Goal: Check status: Check status

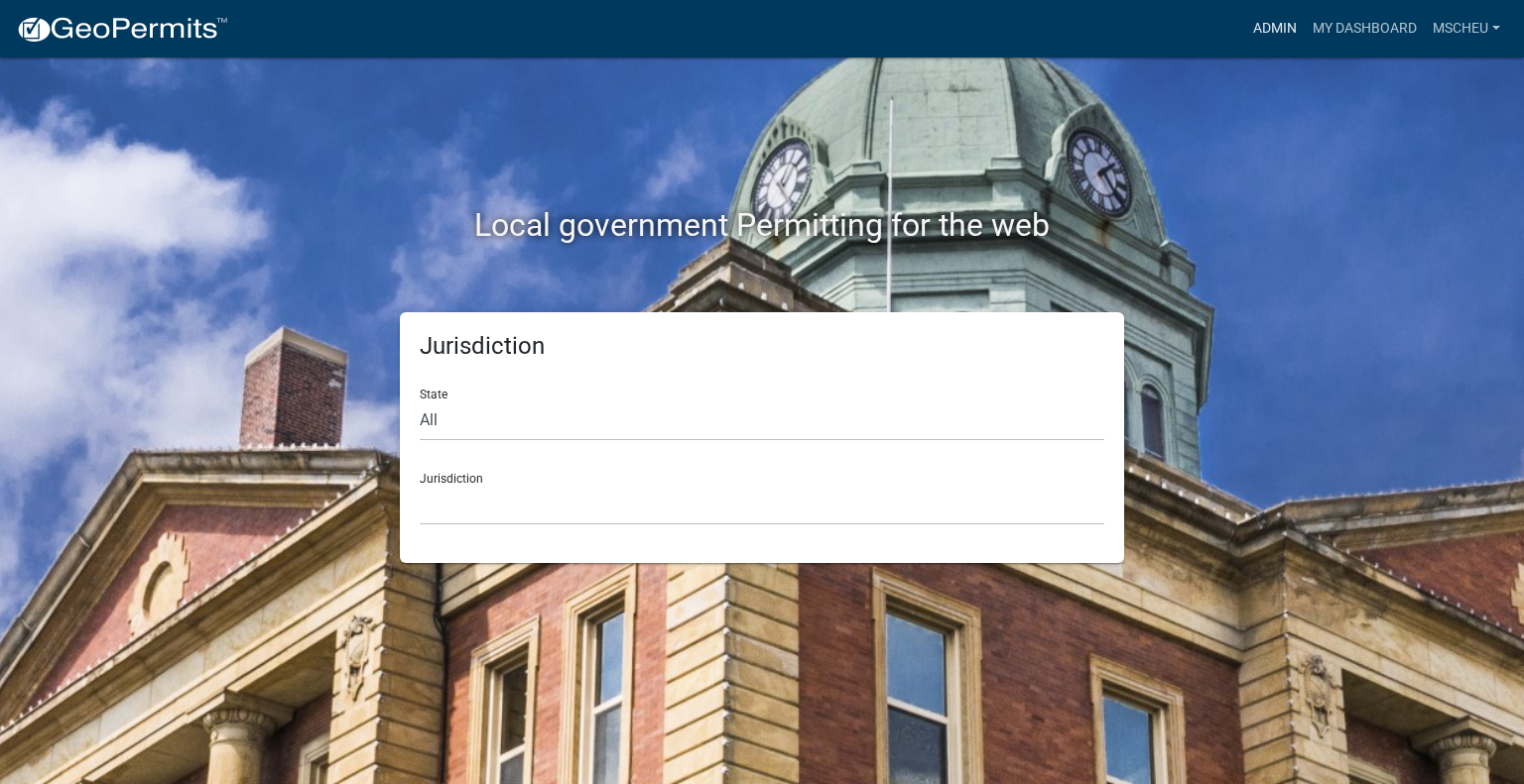
click at [1278, 23] on link "Admin" at bounding box center [1275, 29] width 60 height 38
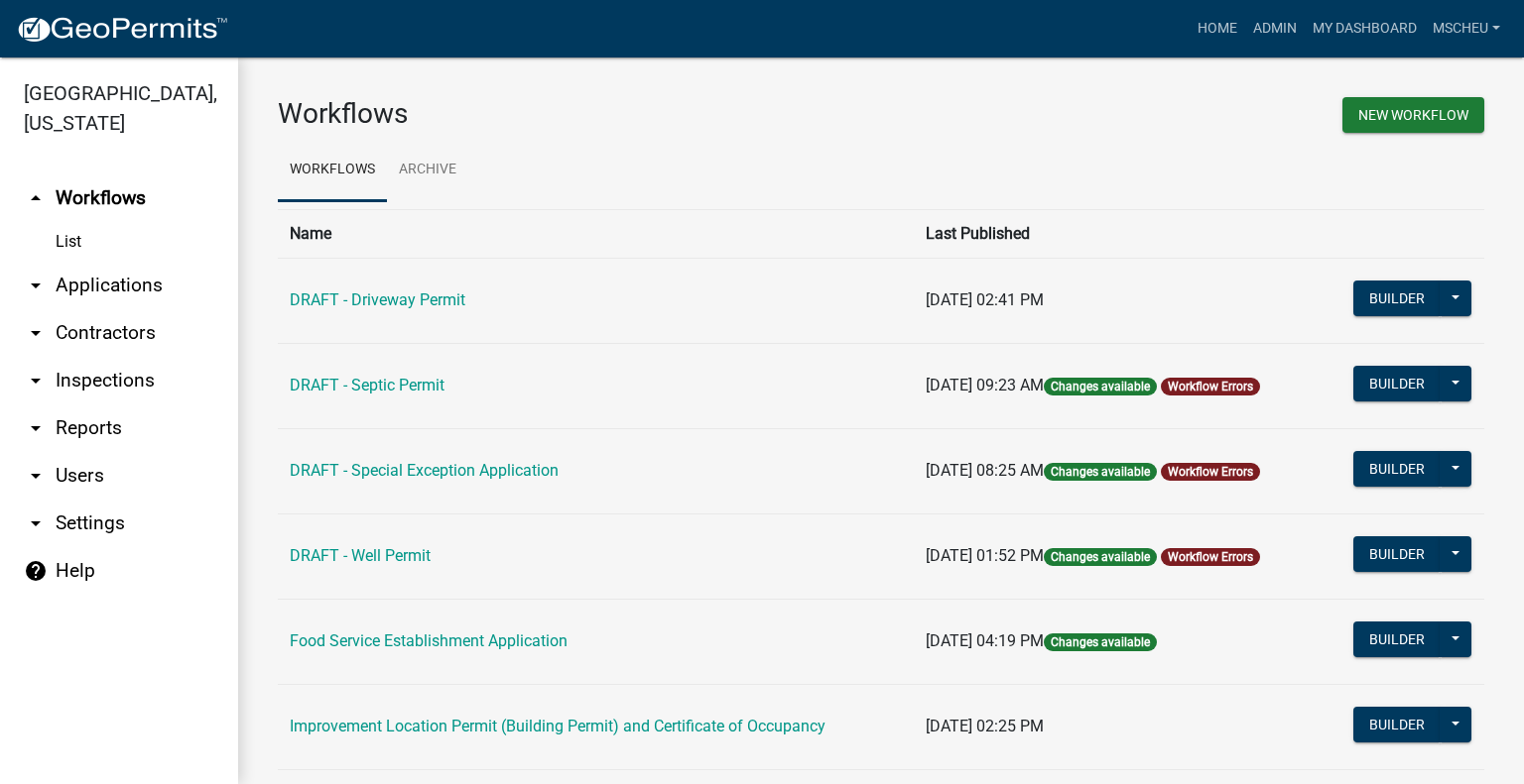
click at [102, 290] on link "arrow_drop_down Applications" at bounding box center [119, 286] width 238 height 48
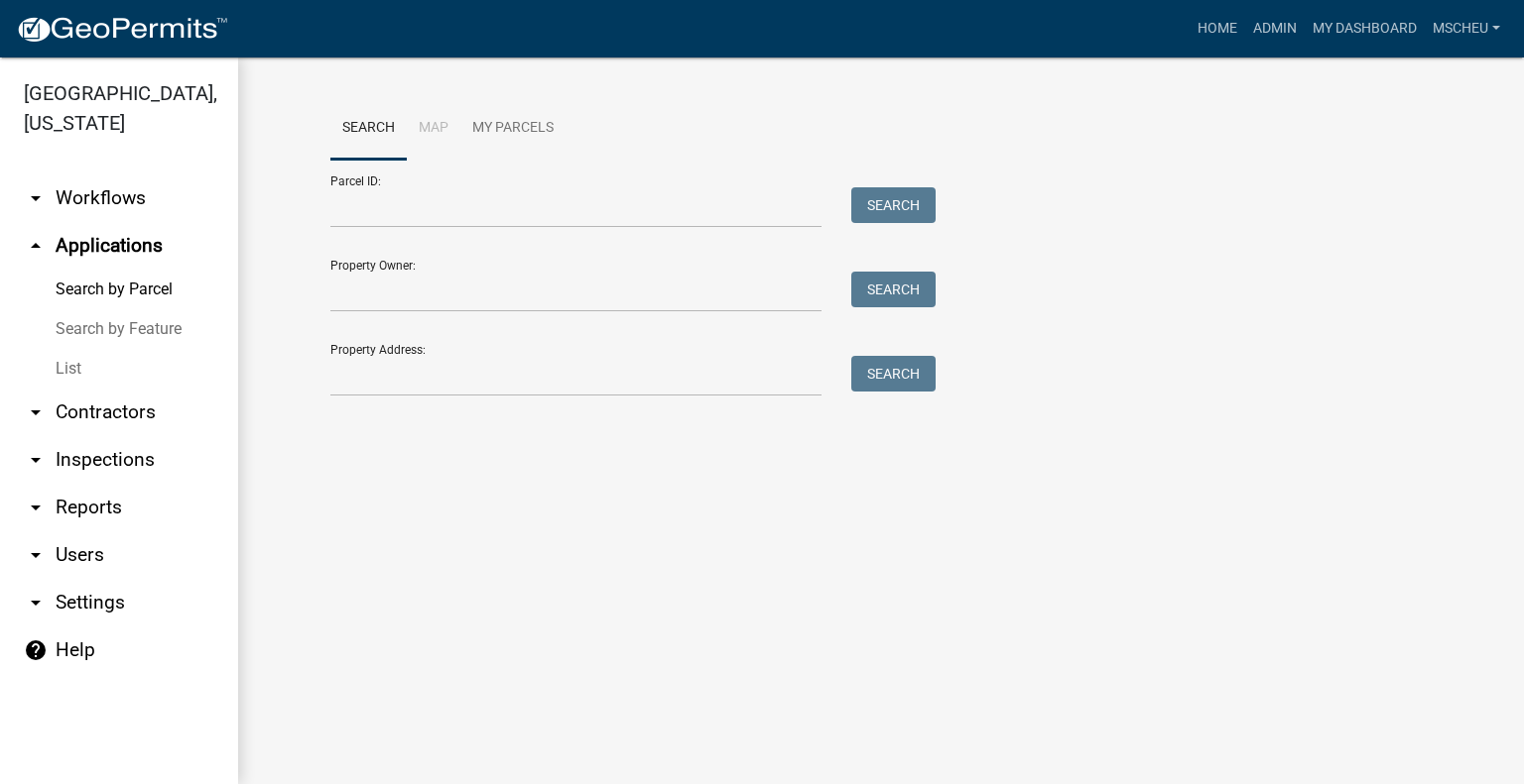
click at [75, 369] on link "List" at bounding box center [119, 369] width 238 height 40
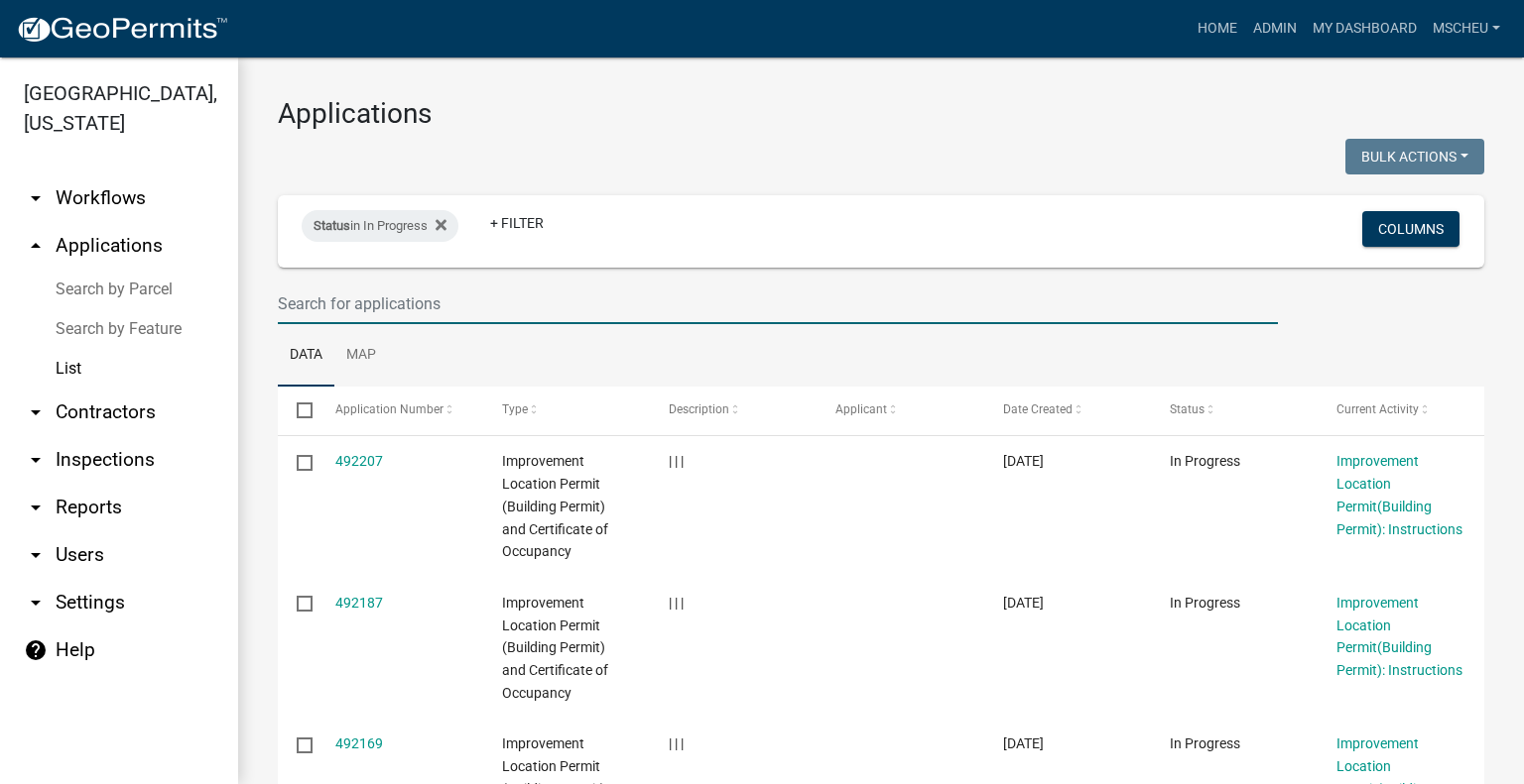
click at [312, 303] on input "text" at bounding box center [777, 304] width 1000 height 41
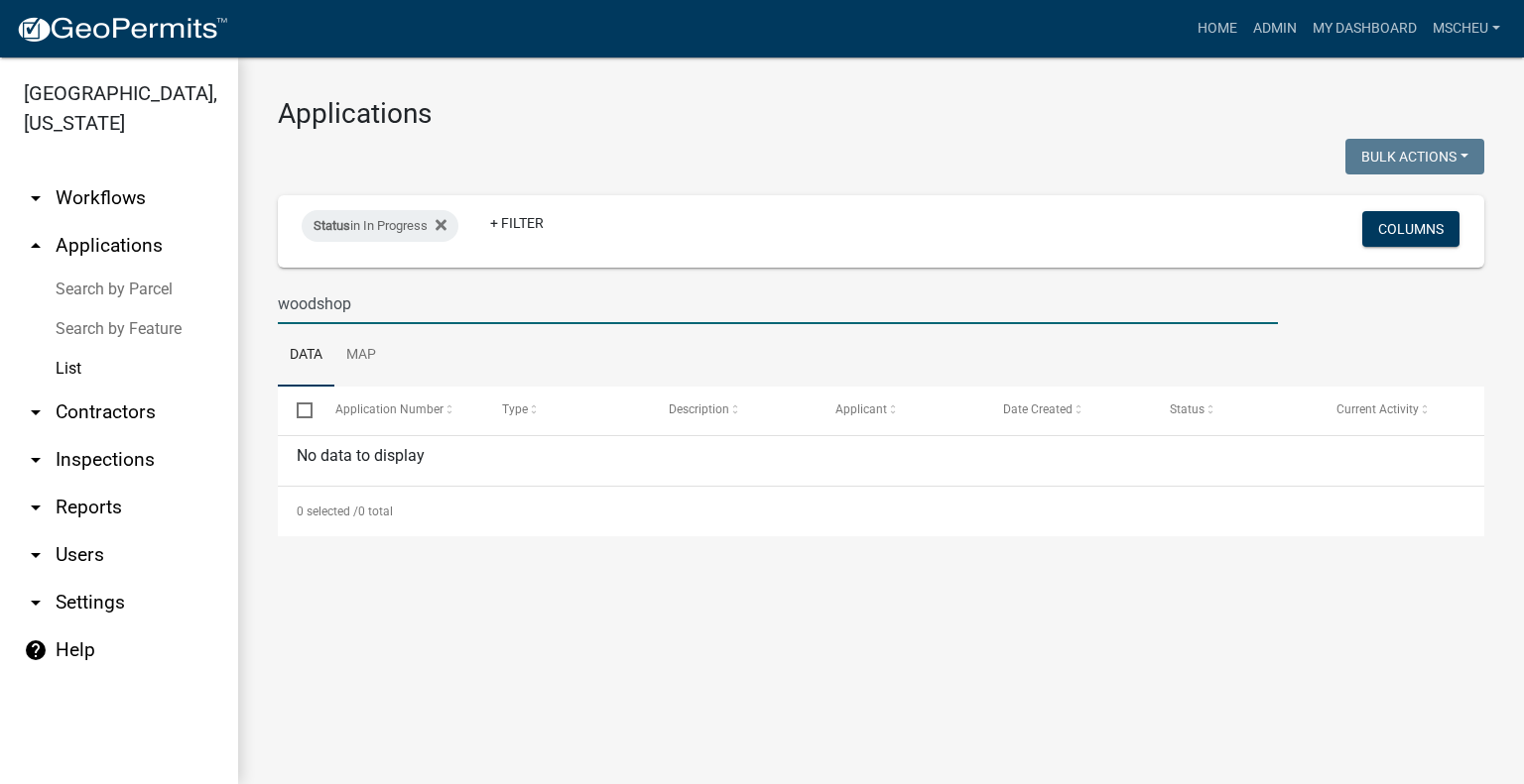
click at [270, 302] on div "woodshop" at bounding box center [777, 304] width 1030 height 41
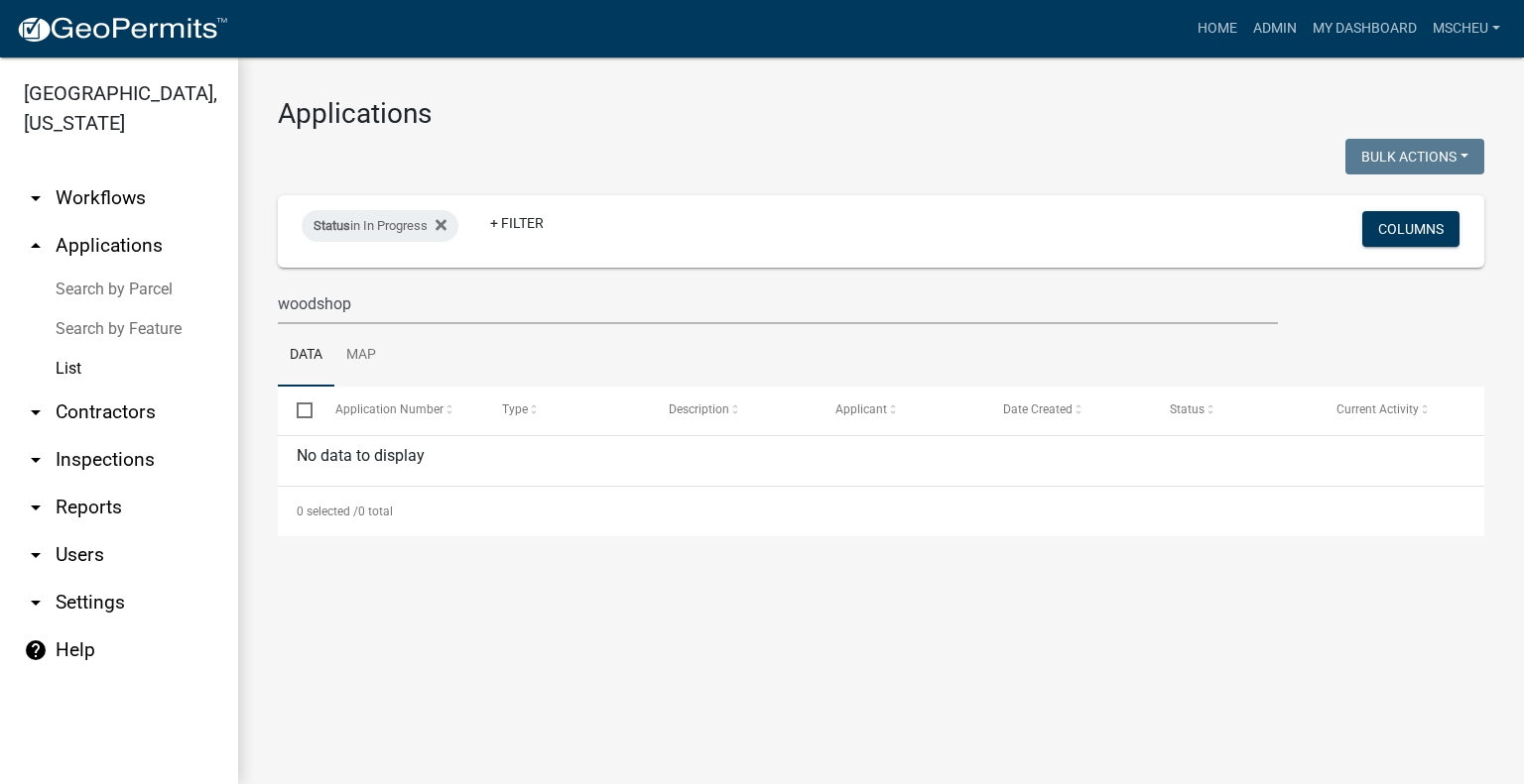
click at [270, 302] on div "woodshop" at bounding box center [777, 304] width 1030 height 41
click at [273, 305] on div "woodshop" at bounding box center [777, 304] width 1030 height 41
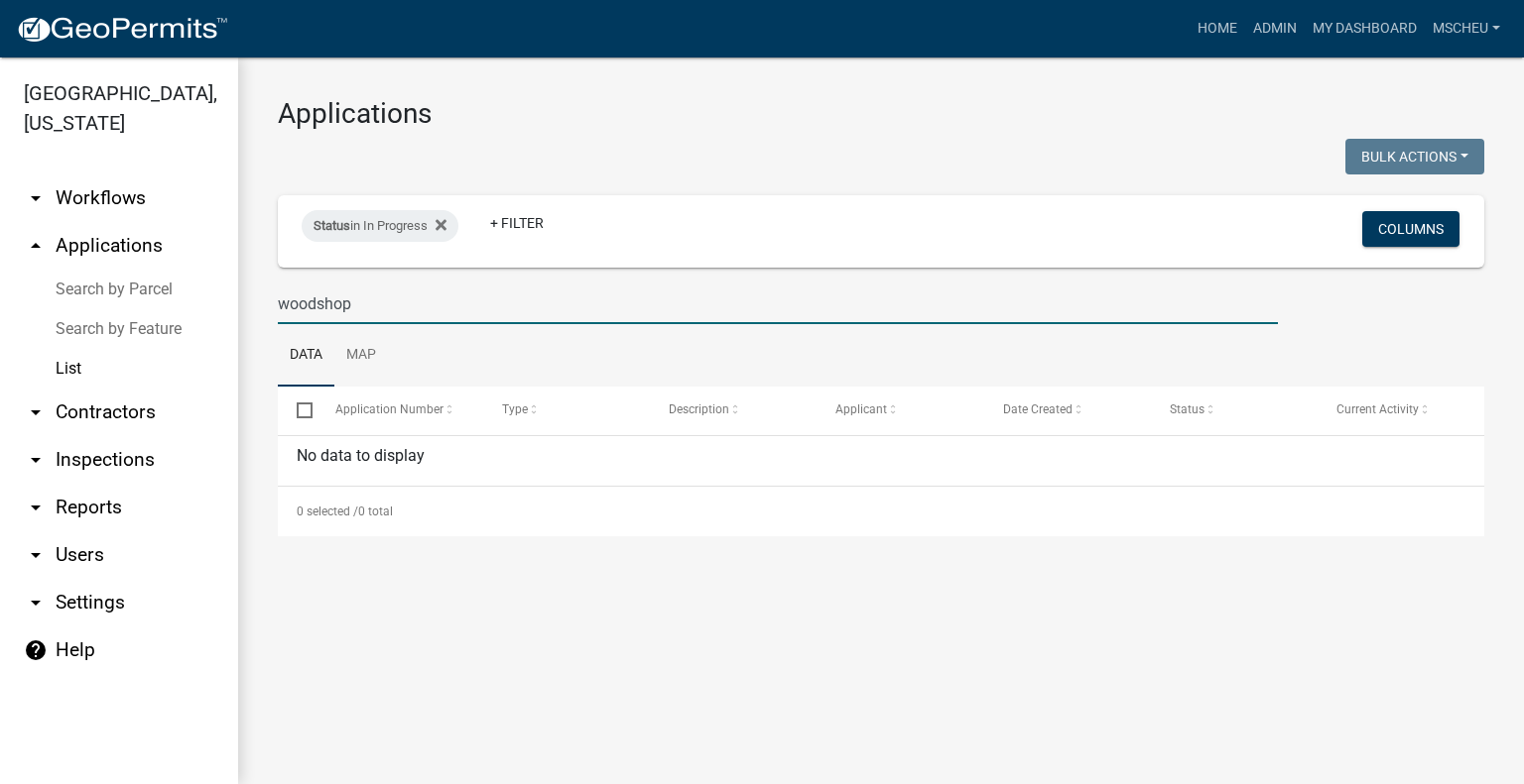
click at [279, 305] on input "woodshop" at bounding box center [777, 304] width 1000 height 41
drag, startPoint x: 411, startPoint y: 305, endPoint x: 153, endPoint y: 301, distance: 258.0
click at [167, 304] on div "[GEOGRAPHIC_DATA], [US_STATE] arrow_drop_down Workflows List arrow_drop_up Appl…" at bounding box center [762, 421] width 1524 height 726
type input "[PERSON_NAME]"
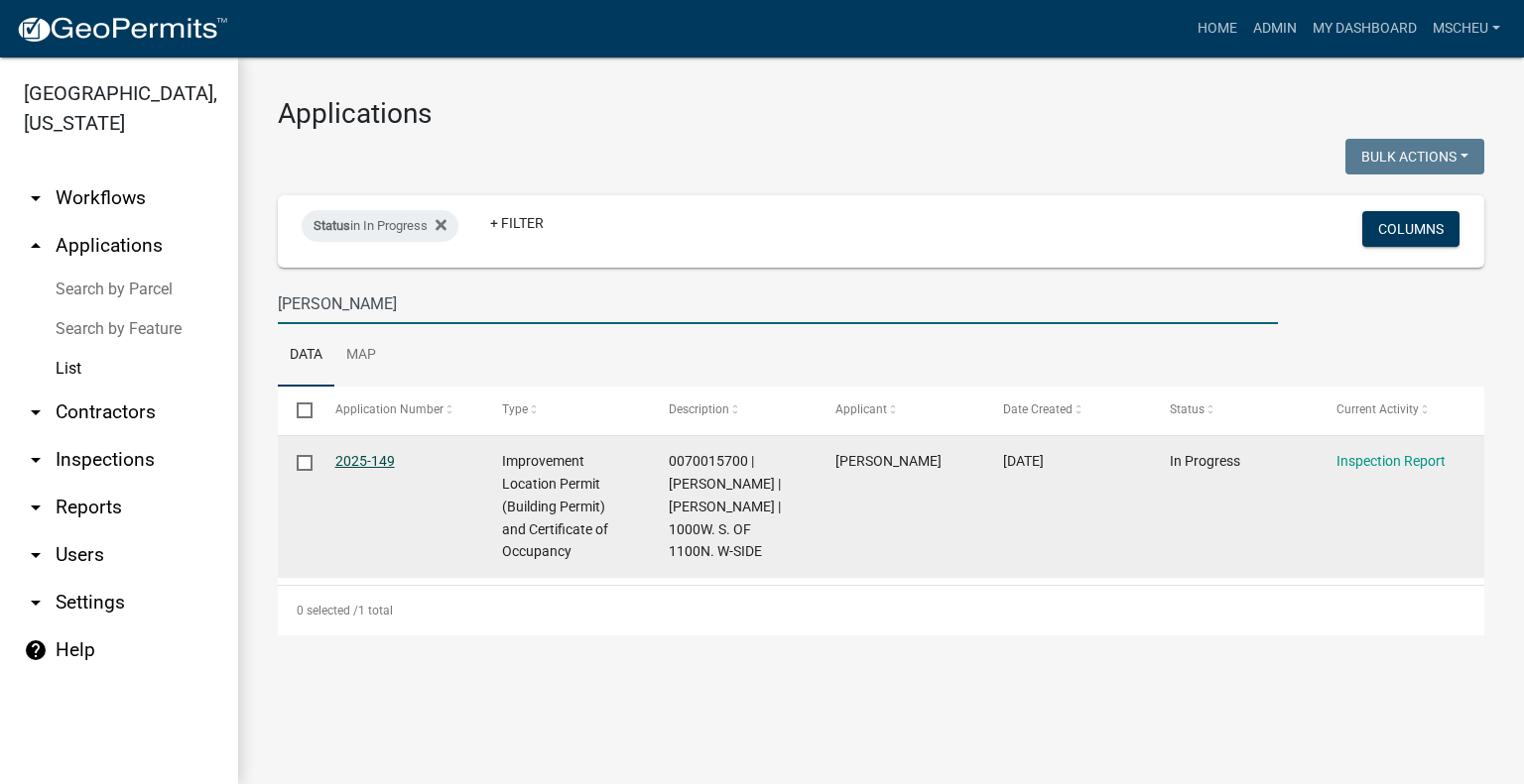
click at [378, 458] on link "2025-149" at bounding box center [365, 461] width 60 height 16
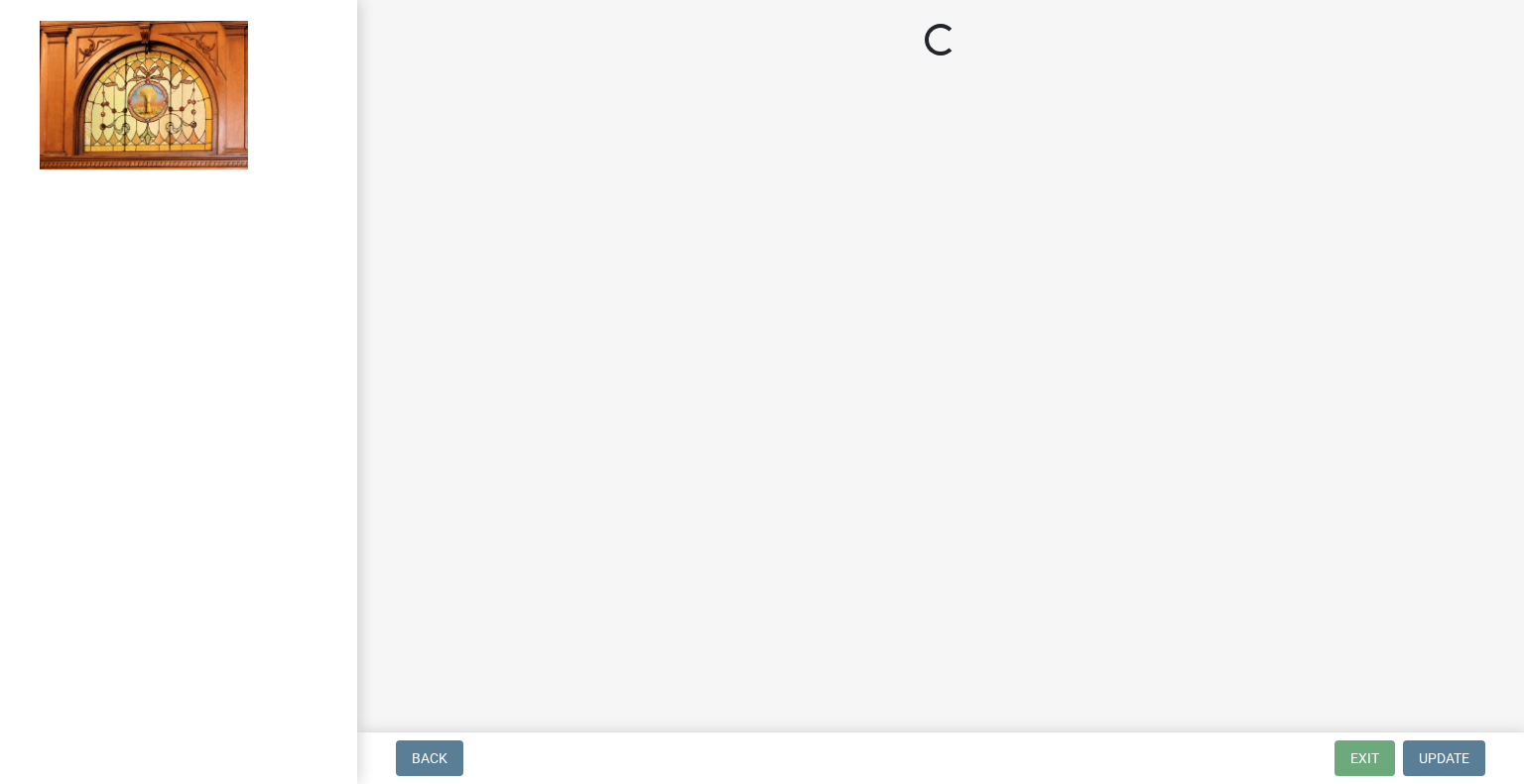
select select "62bb873c-c571-4454-ac8a-8c216551e2a3"
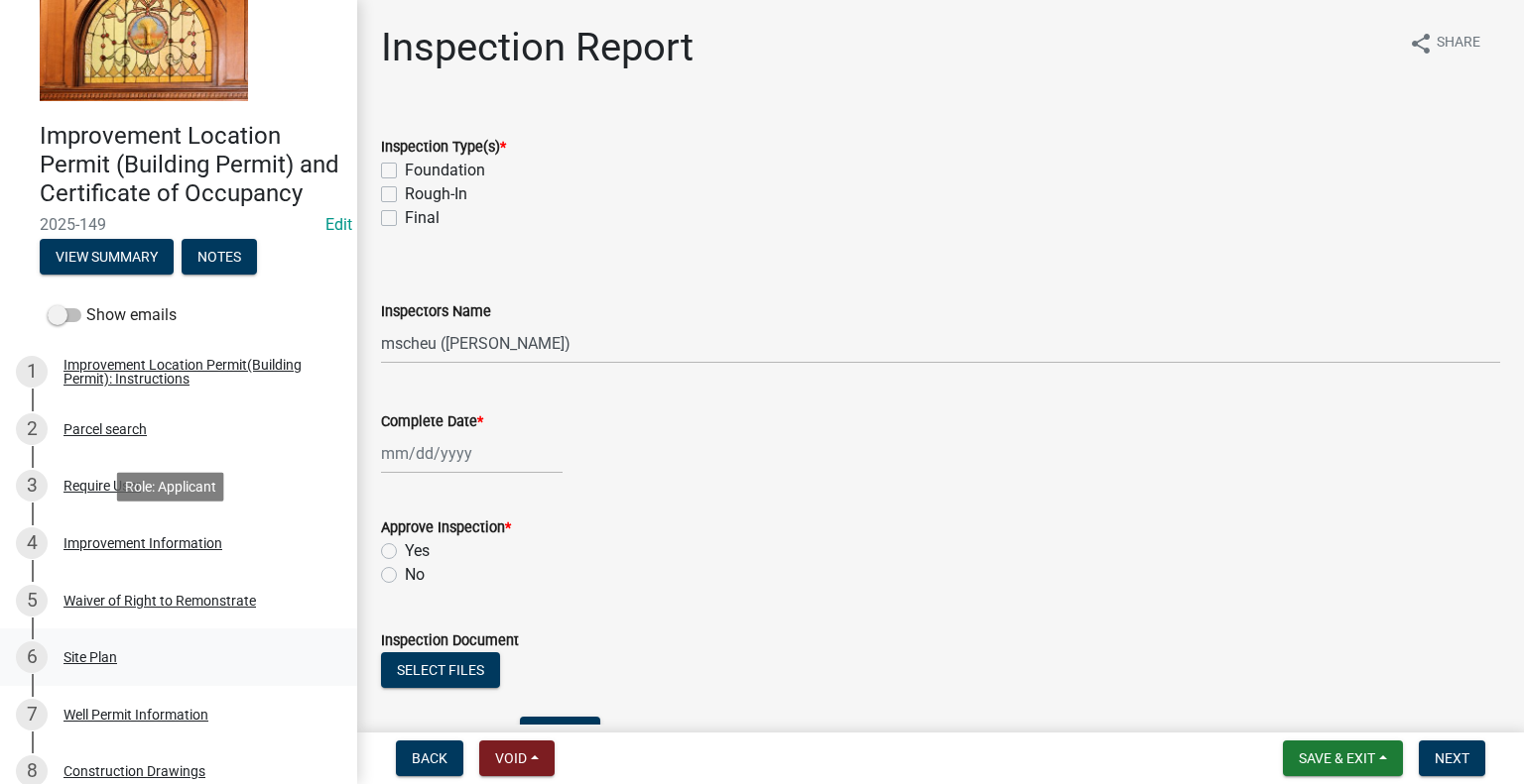
scroll to position [198, 0]
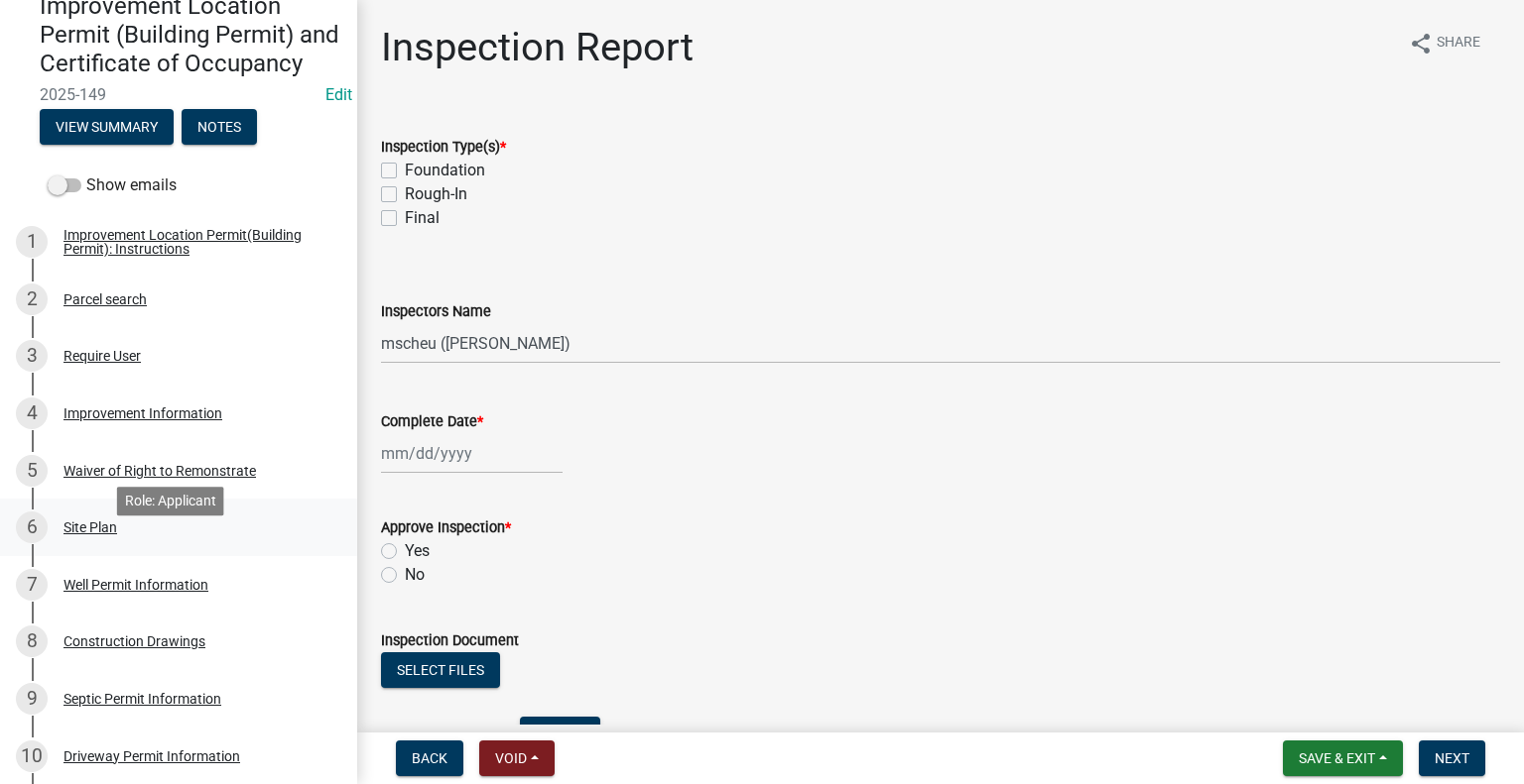
click at [119, 544] on div "6 Site Plan" at bounding box center [171, 528] width 310 height 32
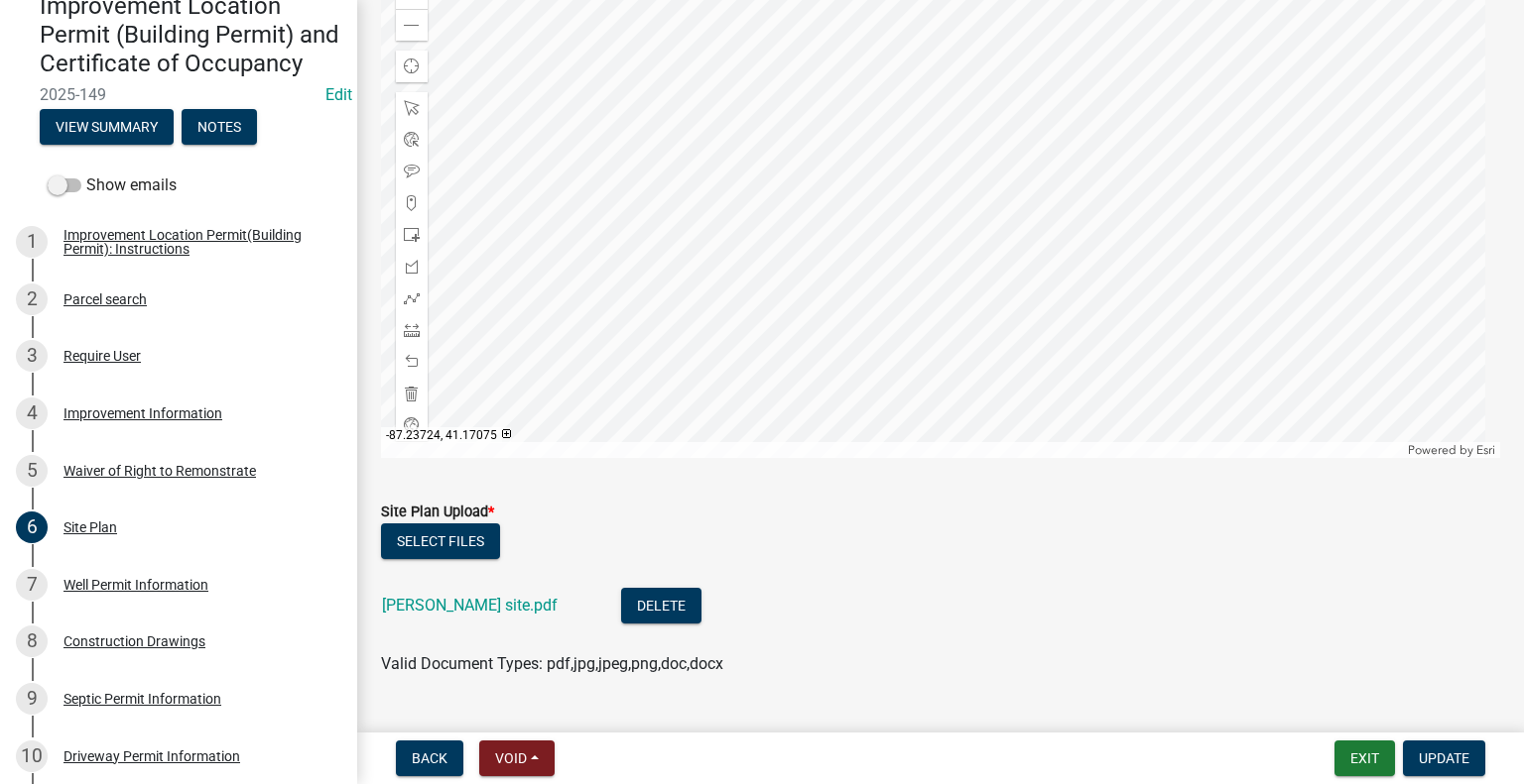
scroll to position [298, 0]
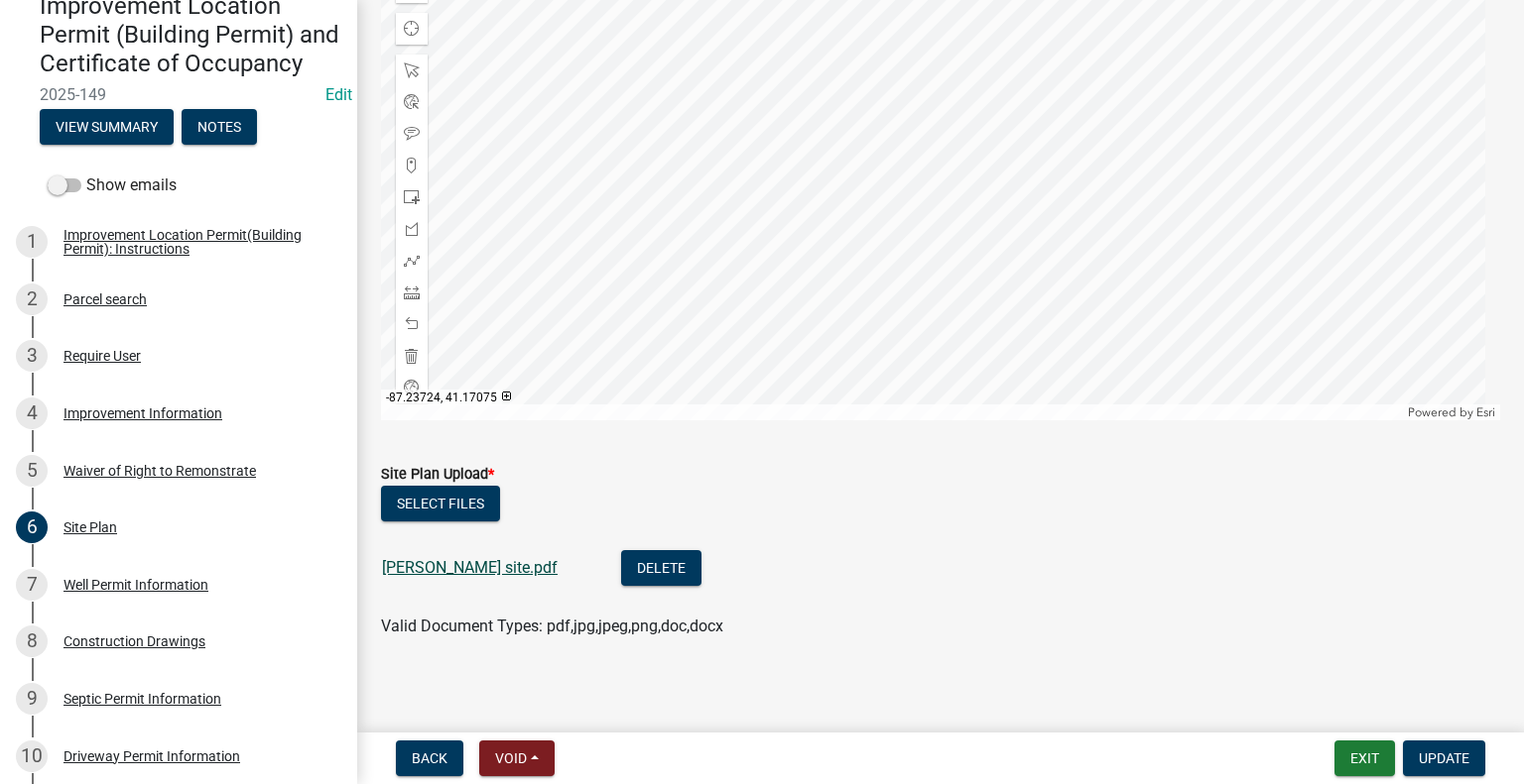
click at [416, 572] on link "[PERSON_NAME] site.pdf" at bounding box center [470, 568] width 176 height 19
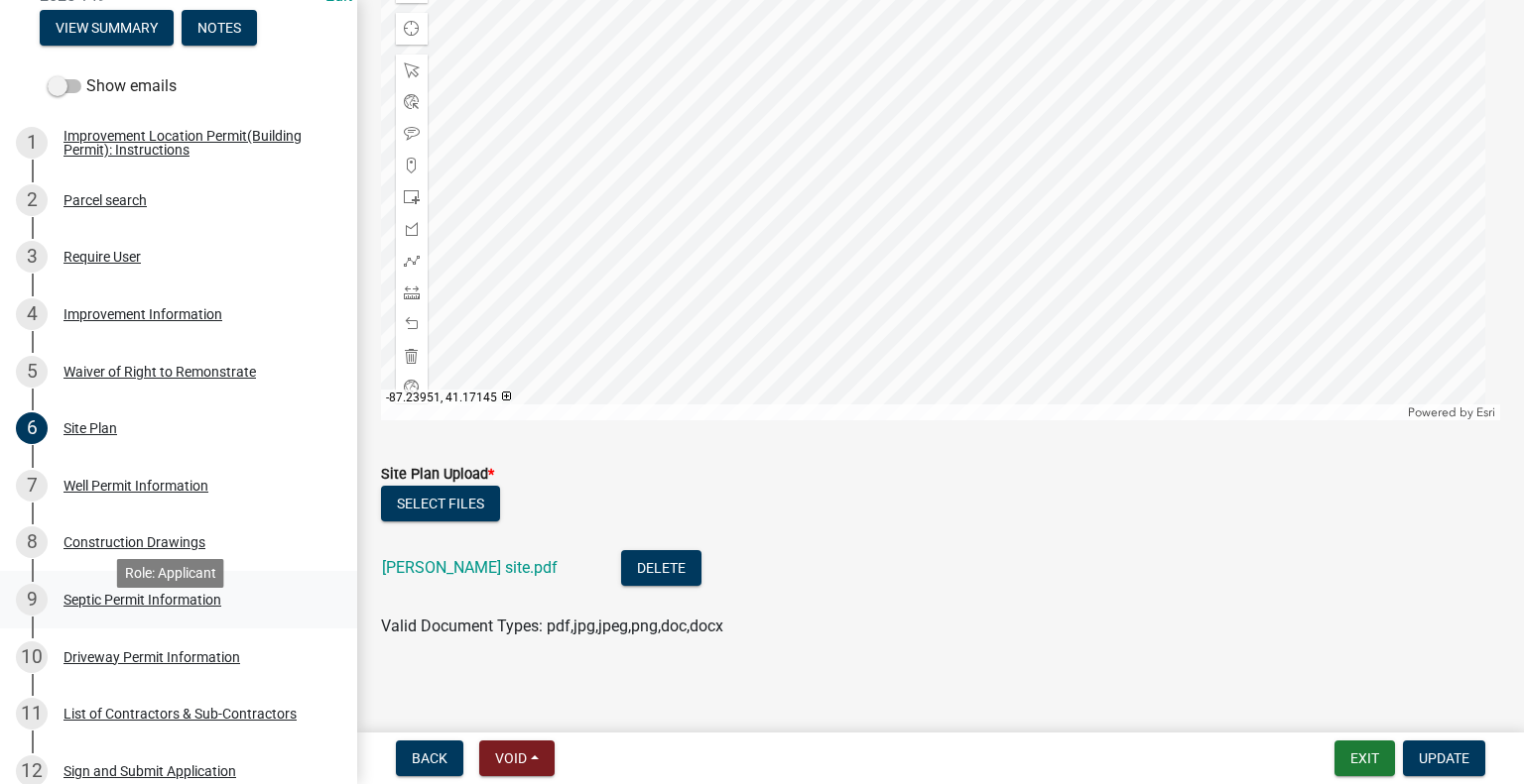
click at [137, 607] on div "Septic Permit Information" at bounding box center [142, 600] width 158 height 14
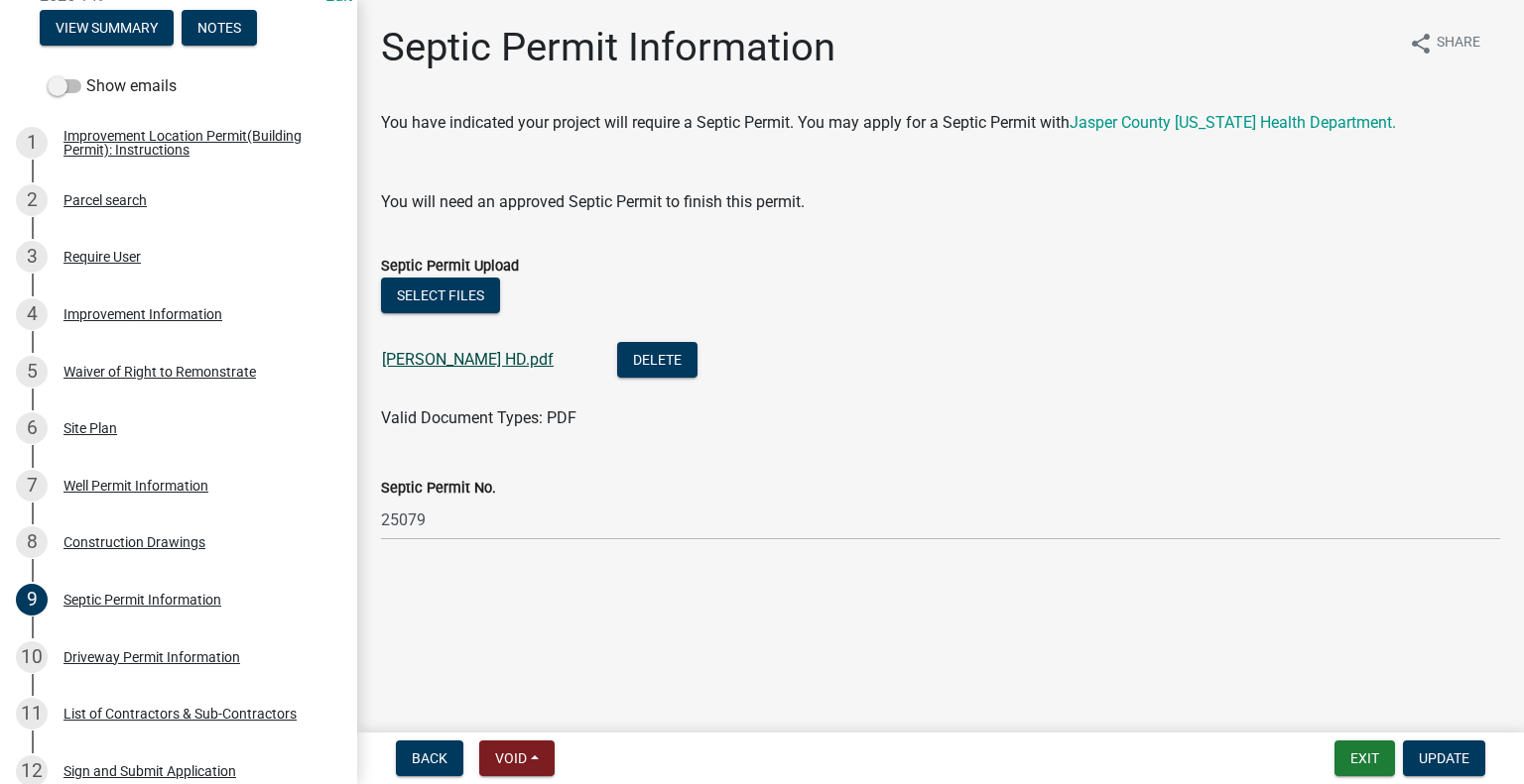
click at [400, 358] on link "[PERSON_NAME] HD.pdf" at bounding box center [468, 359] width 172 height 19
